Goal: Answer question/provide support

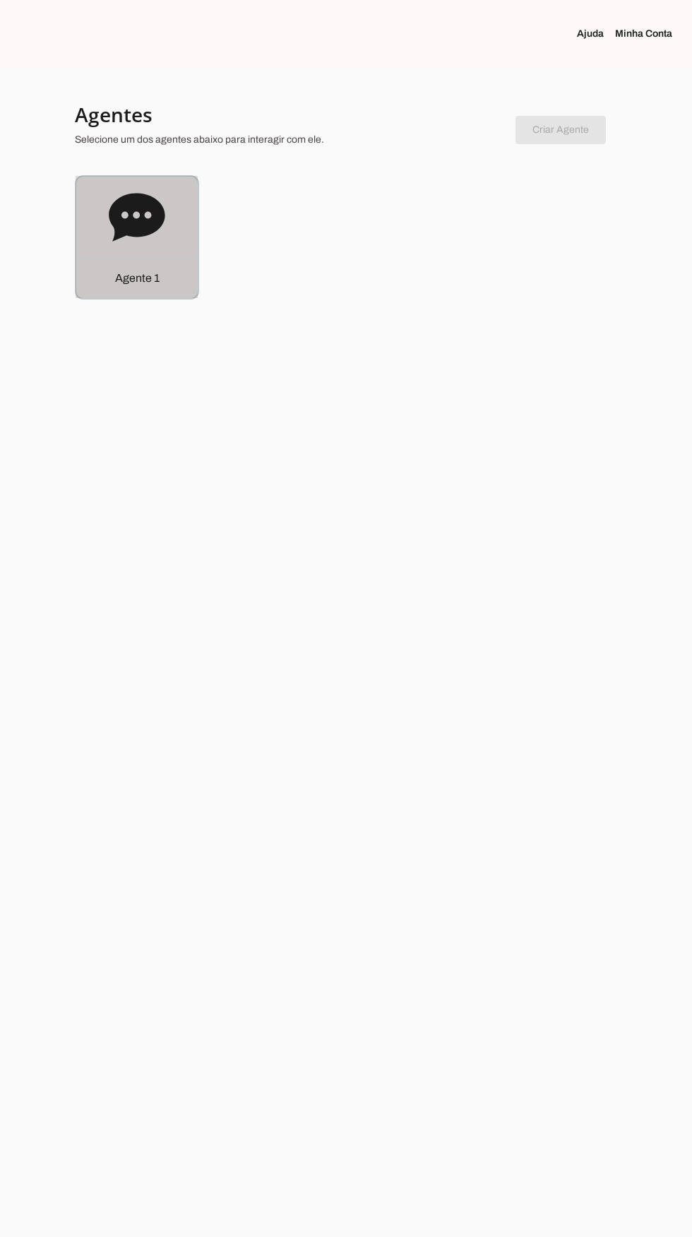
click at [149, 244] on icon at bounding box center [137, 217] width 56 height 56
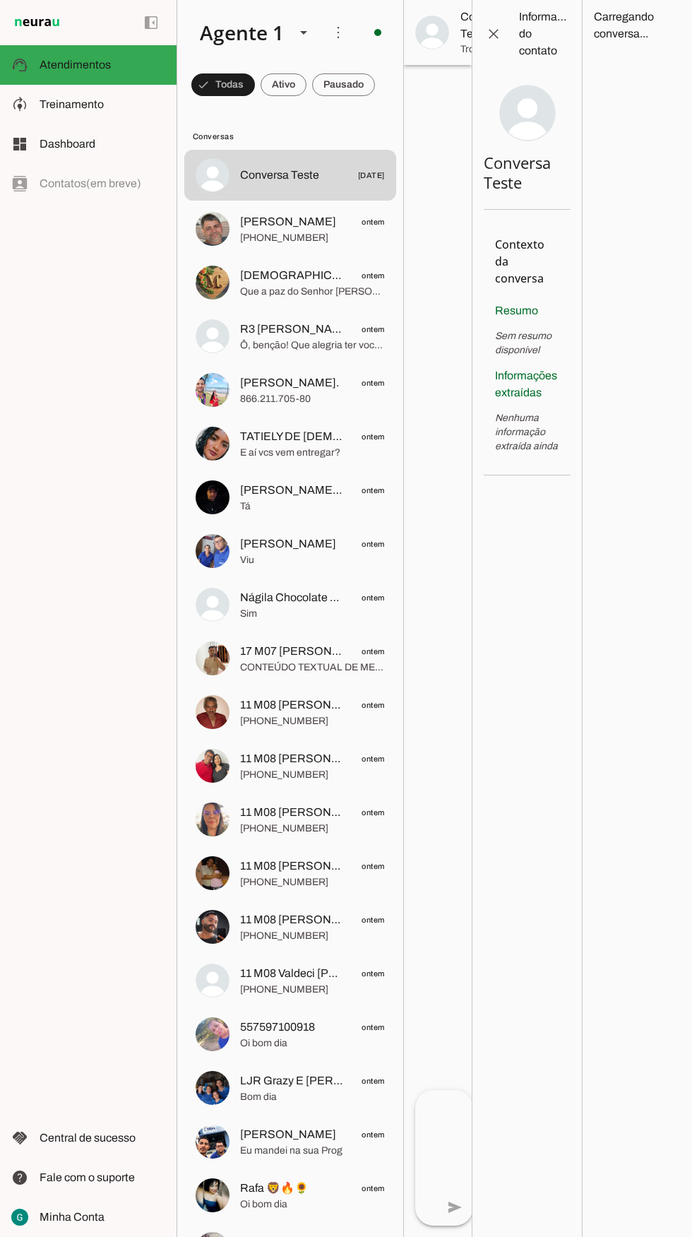
scroll to position [3, 0]
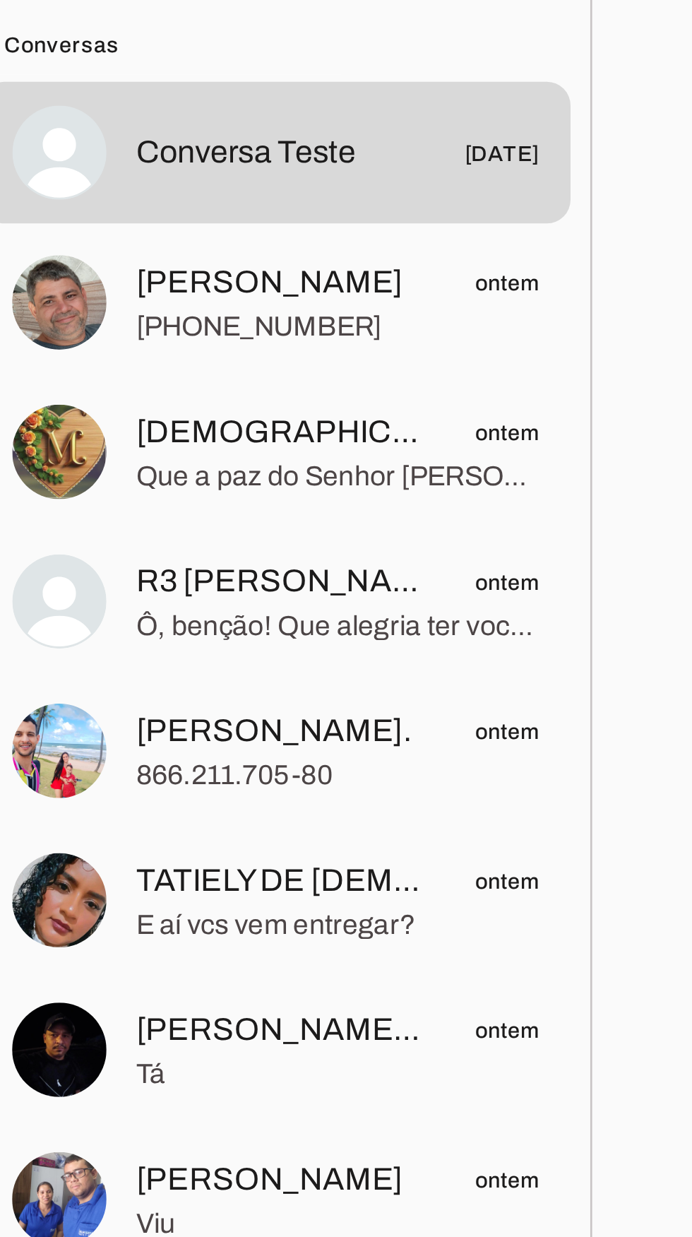
click at [285, 283] on span "Que a paz do Senhor [PERSON_NAME], benção! Sou a assistente virtual da [PERSON_…" at bounding box center [312, 289] width 145 height 14
